Goal: Task Accomplishment & Management: Use online tool/utility

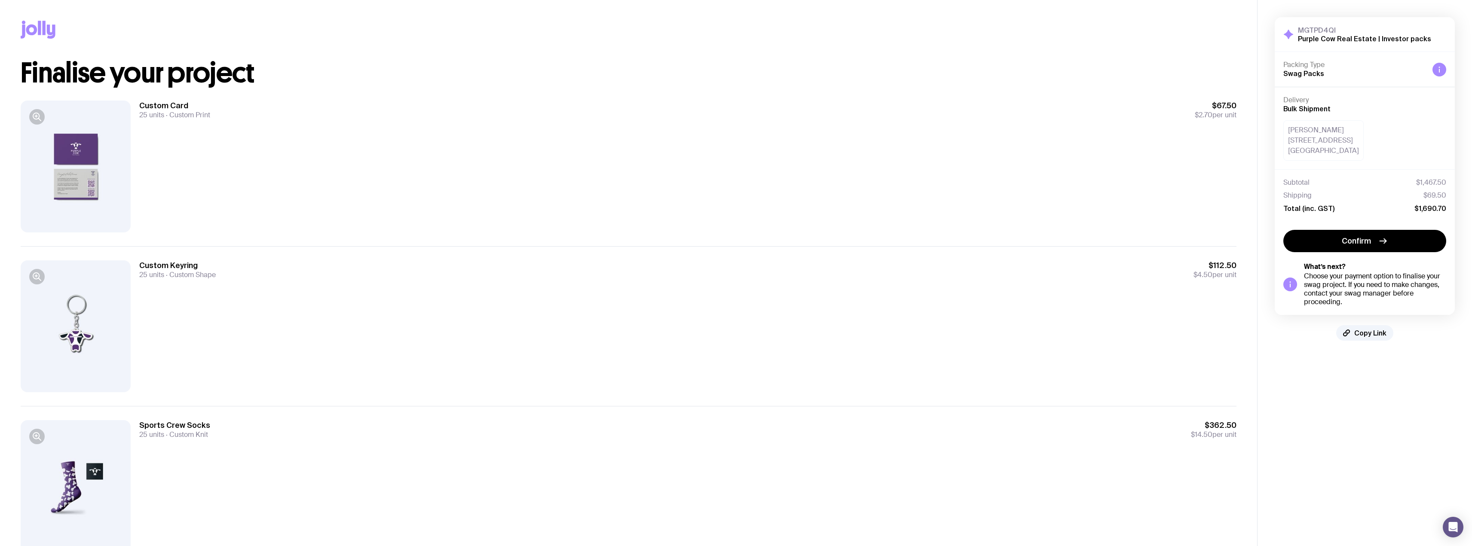
click at [912, 344] on div "Custom Keyring 25 units Custom Shape $112.50 $4.50 per unit" at bounding box center [687, 326] width 1097 height 132
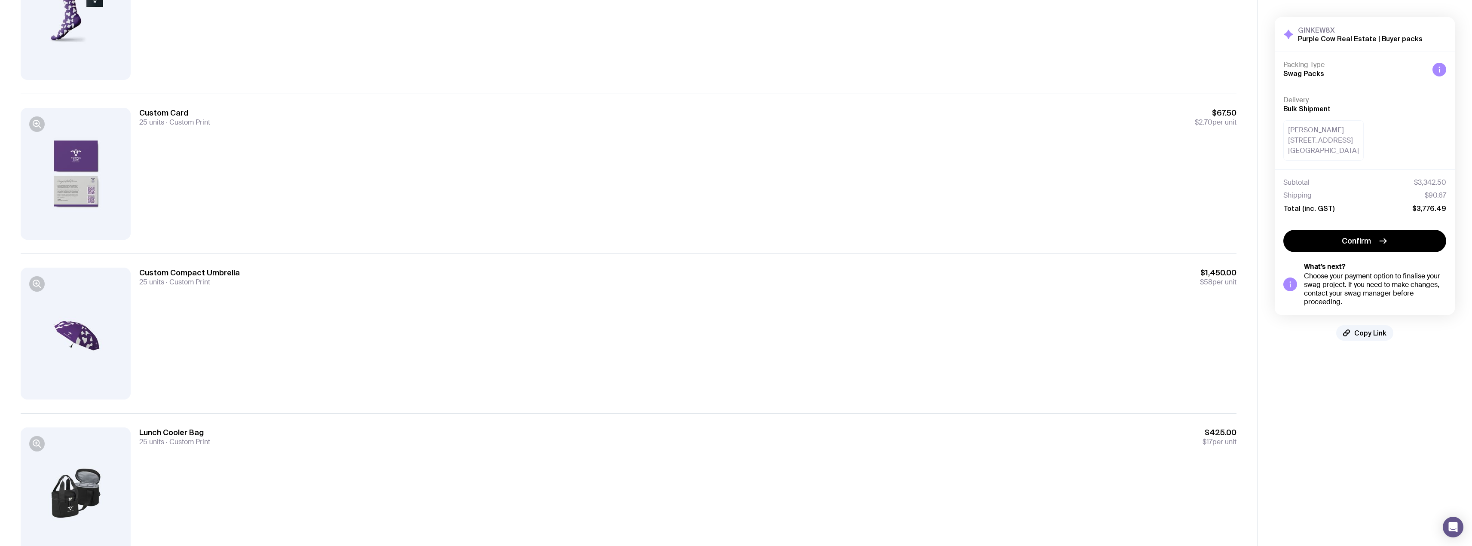
scroll to position [645, 0]
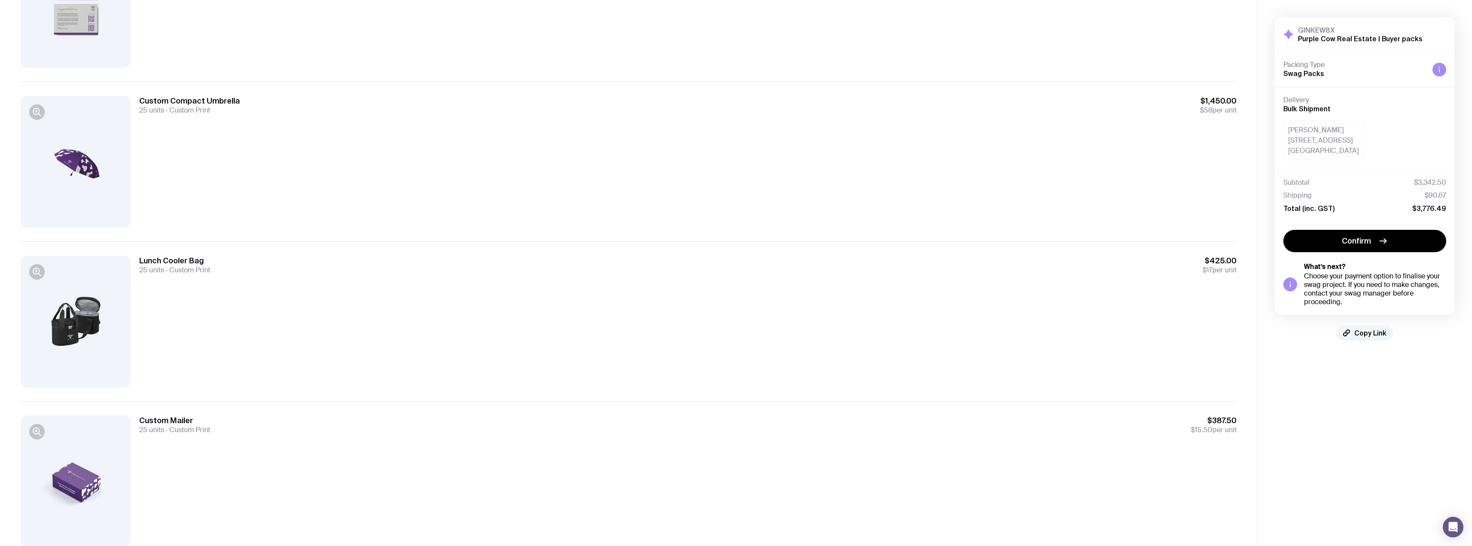
click at [76, 487] on div at bounding box center [76, 482] width 110 height 132
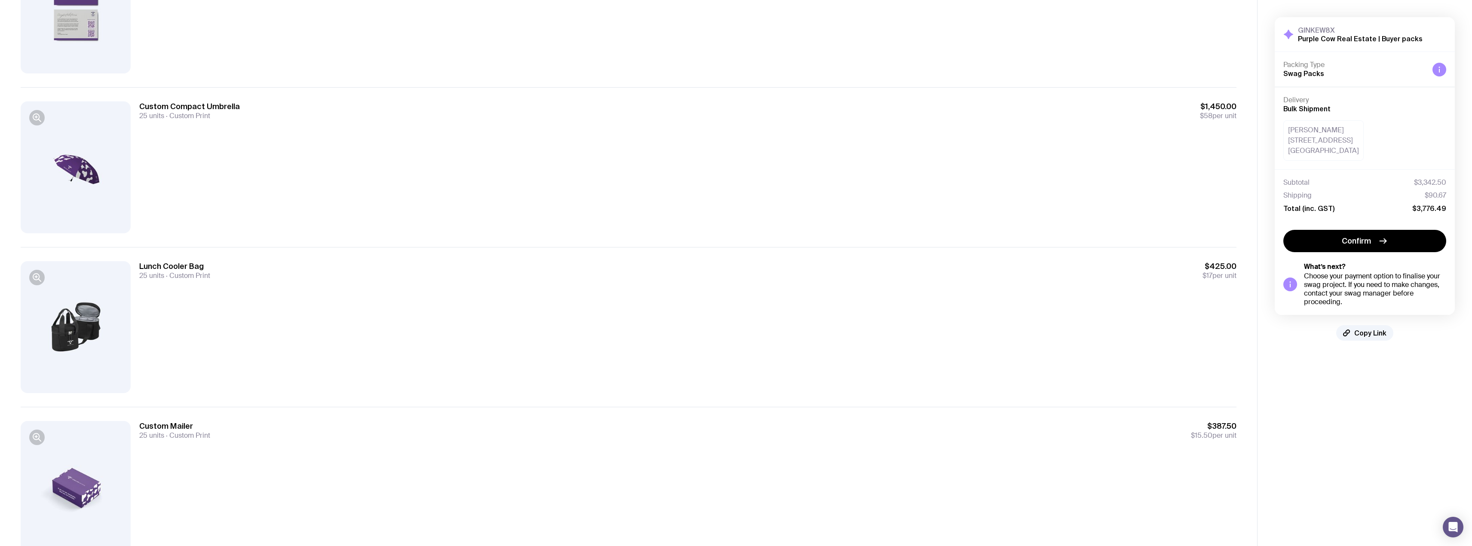
scroll to position [677, 0]
